Goal: Task Accomplishment & Management: Use online tool/utility

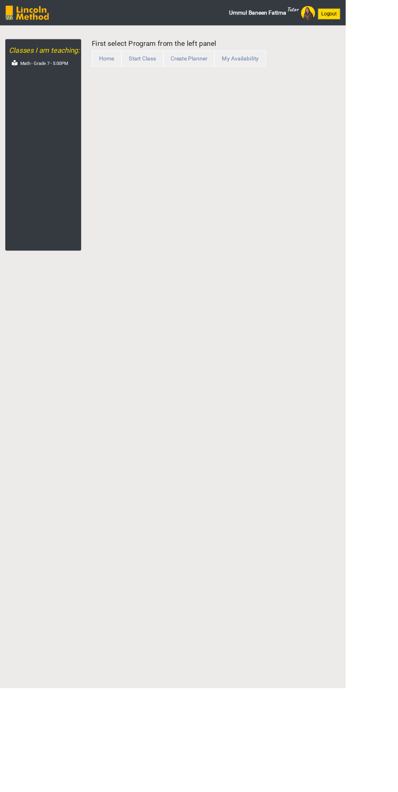
click at [61, 77] on label "Math - Grade 7 - 5:00PM" at bounding box center [50, 73] width 55 height 8
select select "month"
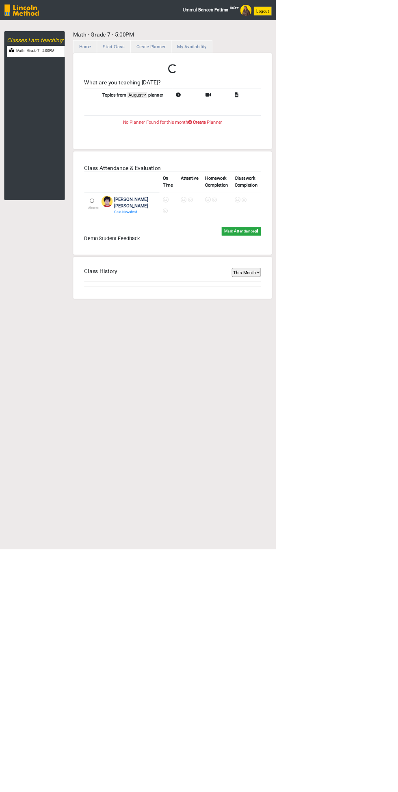
type input "ummul baneen fatima is inviting you to a scheduled Zoom meeting. Topic: grade 7…"
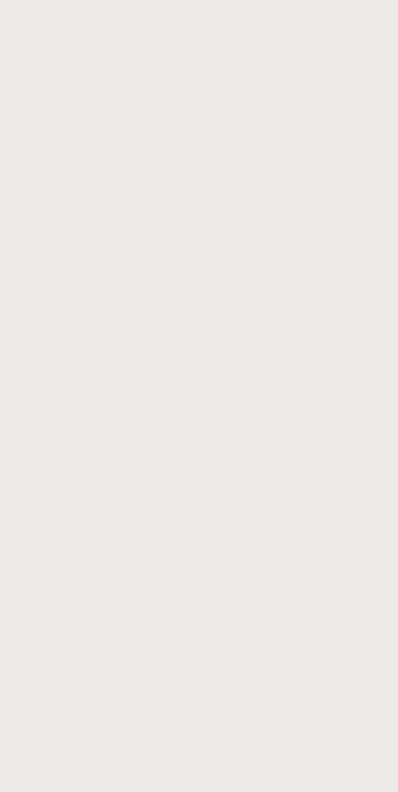
select select "month"
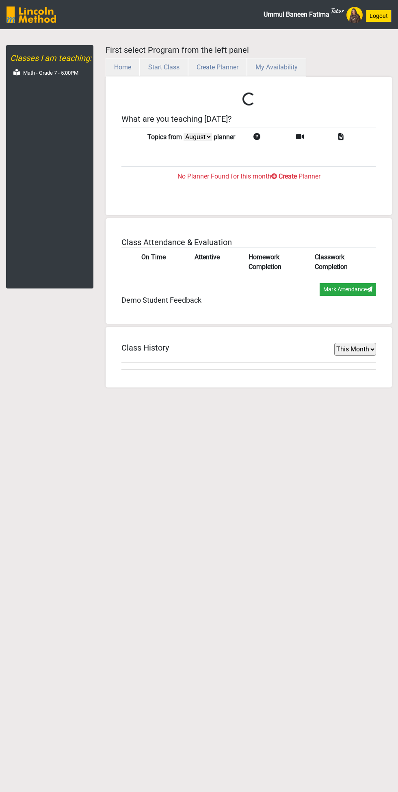
click at [64, 74] on label "Math - Grade 7 - 5:00PM" at bounding box center [50, 73] width 55 height 8
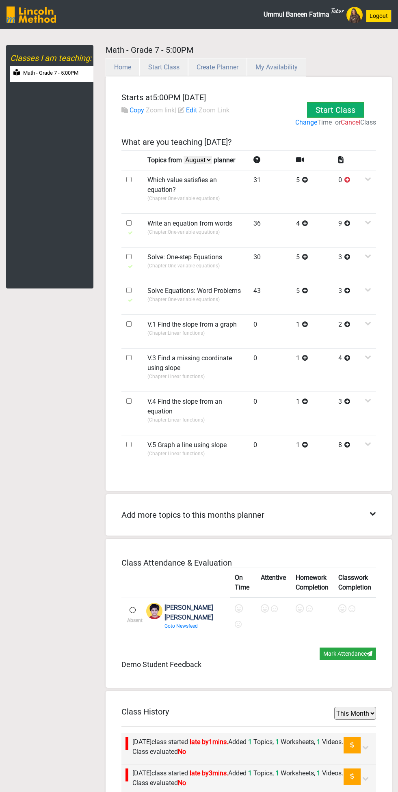
click at [131, 258] on input "checkbox" at bounding box center [128, 256] width 5 height 5
checkbox input "true"
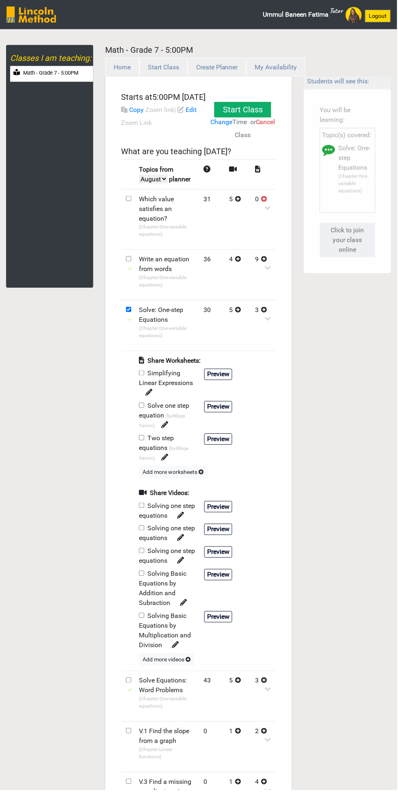
click at [144, 377] on input "checkbox" at bounding box center [141, 373] width 5 height 5
checkbox input "true"
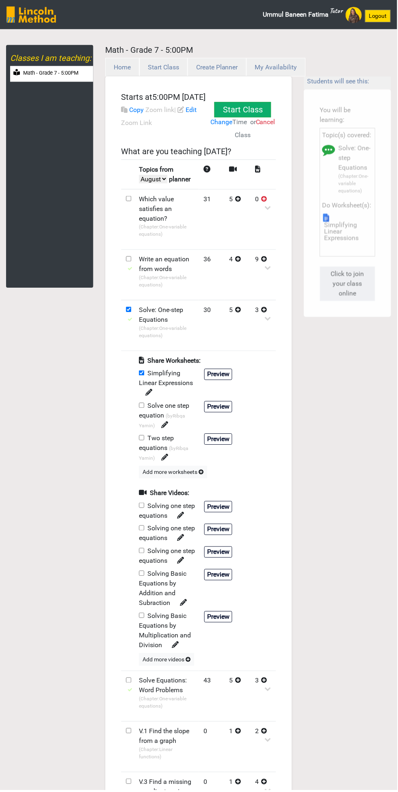
click at [143, 509] on input "checkbox" at bounding box center [141, 506] width 5 height 5
checkbox input "true"
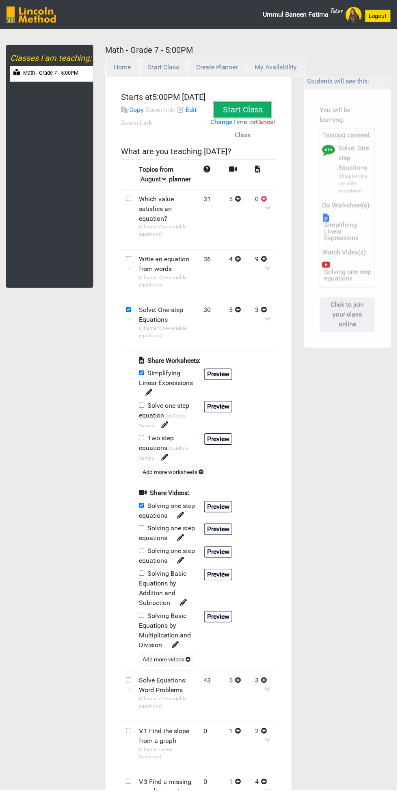
click at [248, 110] on button "Start Class" at bounding box center [244, 123] width 59 height 27
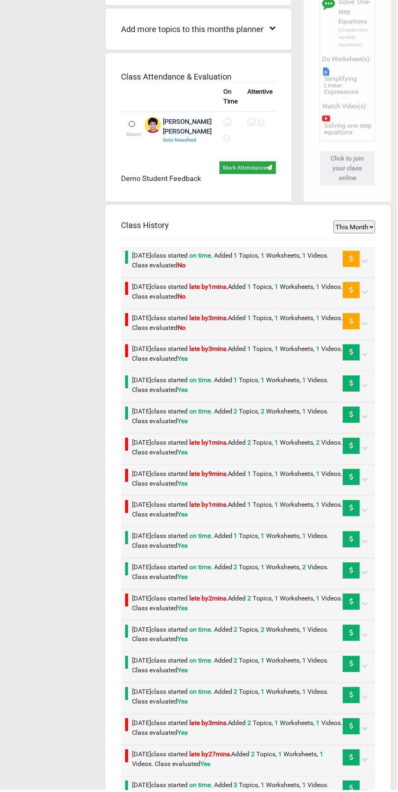
scroll to position [928, 0]
